Goal: Find specific page/section: Find specific page/section

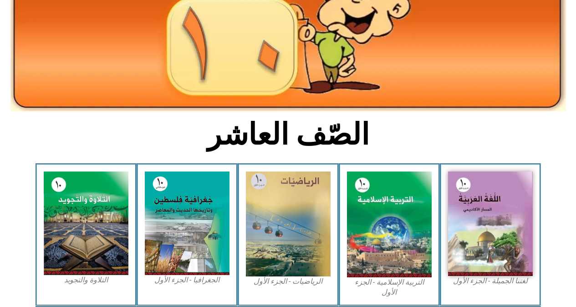
scroll to position [137, 0]
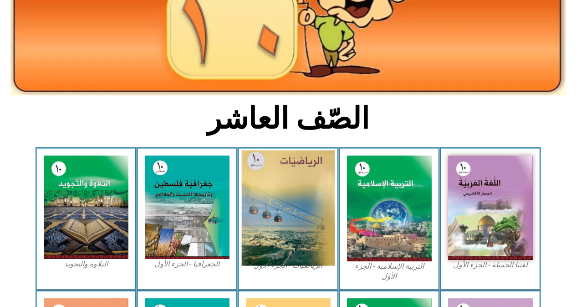
click at [313, 197] on img at bounding box center [288, 207] width 93 height 115
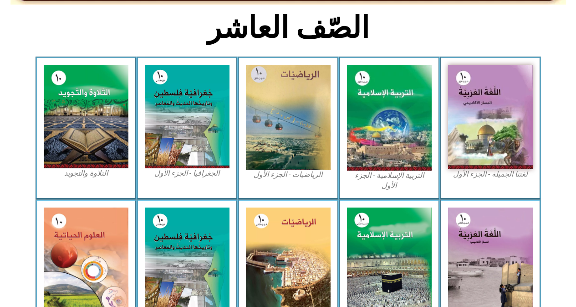
scroll to position [228, 0]
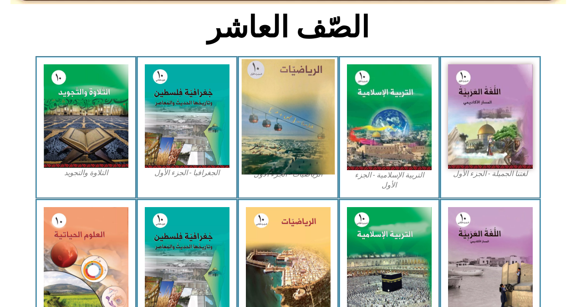
click at [291, 138] on img at bounding box center [288, 116] width 93 height 115
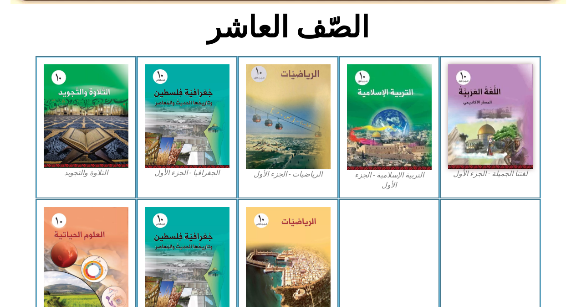
scroll to position [273, 0]
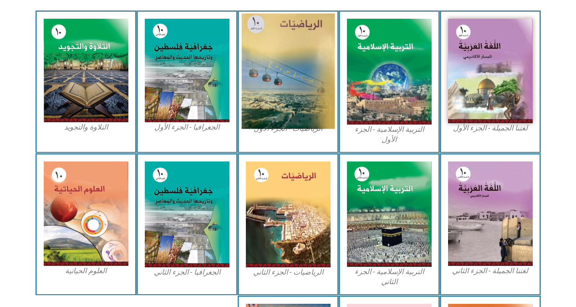
click at [315, 100] on img at bounding box center [288, 71] width 93 height 115
